Goal: Task Accomplishment & Management: Manage account settings

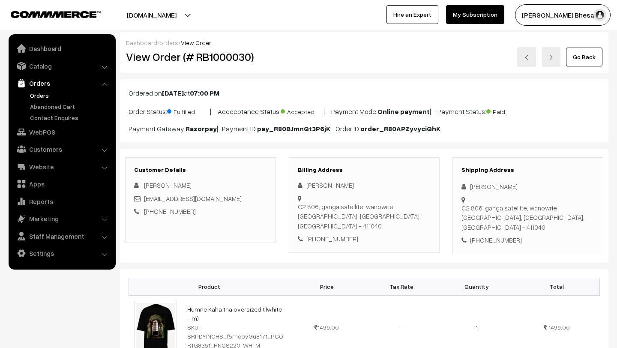
click at [575, 53] on link "Go Back" at bounding box center [584, 57] width 36 height 19
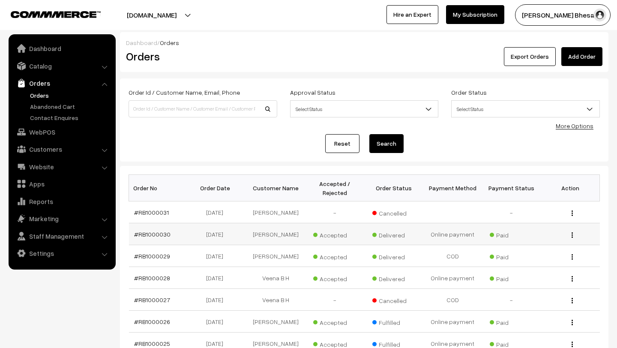
click at [571, 235] on button "button" at bounding box center [572, 234] width 2 height 7
click at [531, 251] on link "View" at bounding box center [533, 247] width 73 height 19
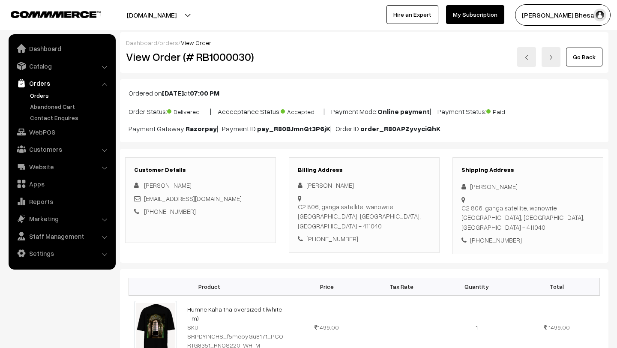
click at [586, 51] on link "Go Back" at bounding box center [584, 57] width 36 height 19
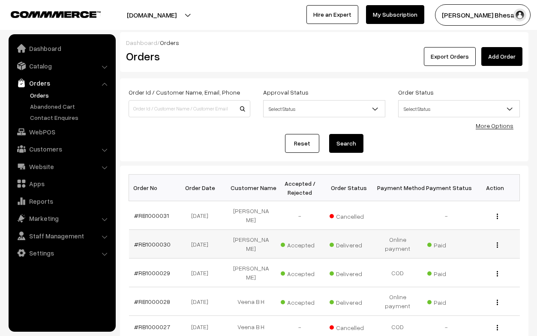
click at [497, 242] on img "button" at bounding box center [496, 245] width 1 height 6
click at [444, 230] on td "Paid" at bounding box center [446, 244] width 49 height 29
click at [47, 51] on link "Dashboard" at bounding box center [62, 48] width 102 height 15
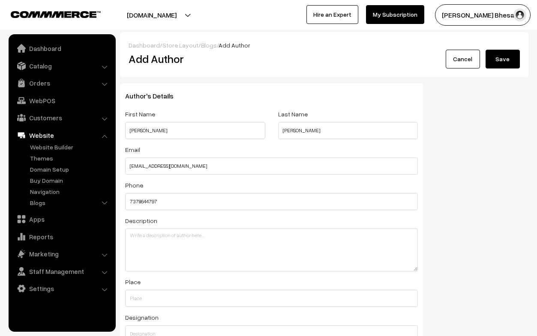
click at [105, 138] on li "Website Website Builder Authors" at bounding box center [62, 169] width 103 height 82
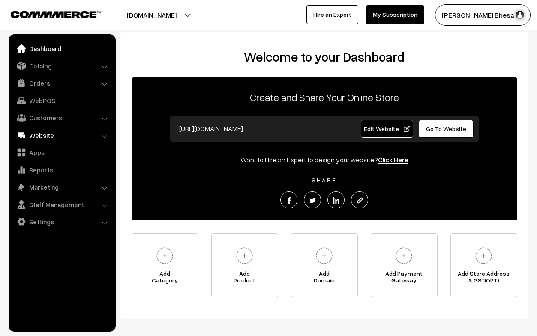
click at [45, 136] on link "Website" at bounding box center [62, 135] width 102 height 15
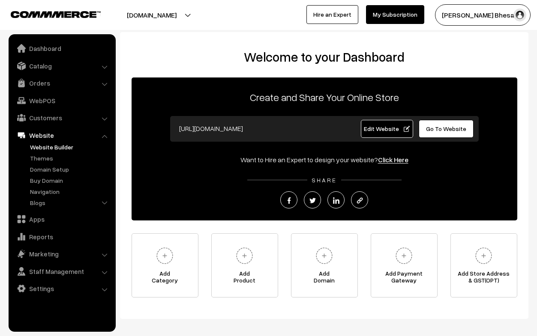
click at [73, 148] on link "Website Builder" at bounding box center [70, 147] width 85 height 9
